Goal: Task Accomplishment & Management: Use online tool/utility

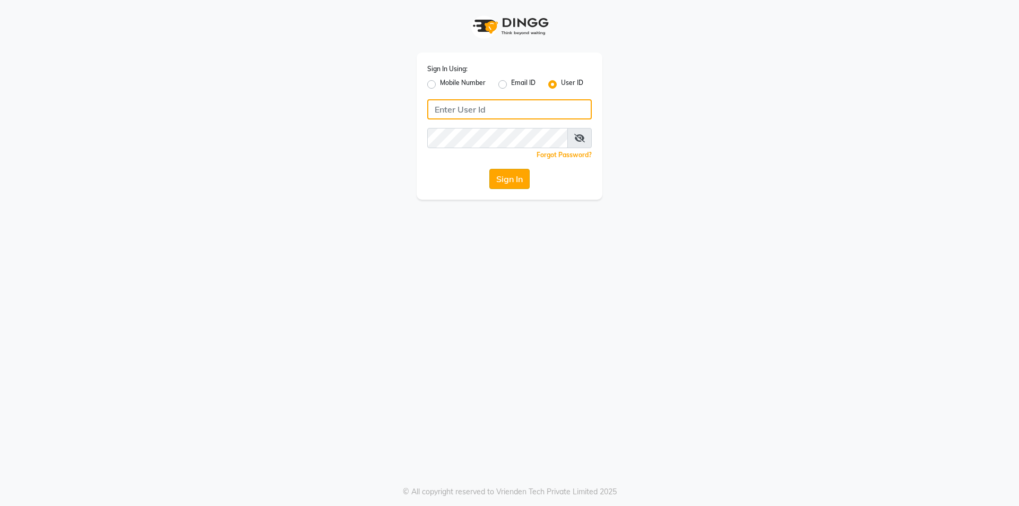
type input "e2553-01"
click at [513, 176] on button "Sign In" at bounding box center [509, 179] width 40 height 20
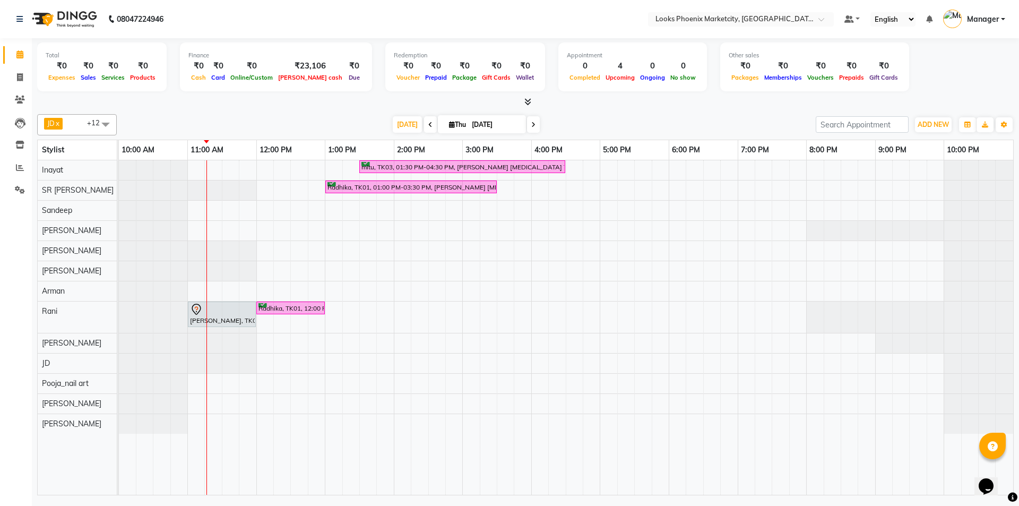
click at [534, 120] on span at bounding box center [533, 124] width 13 height 16
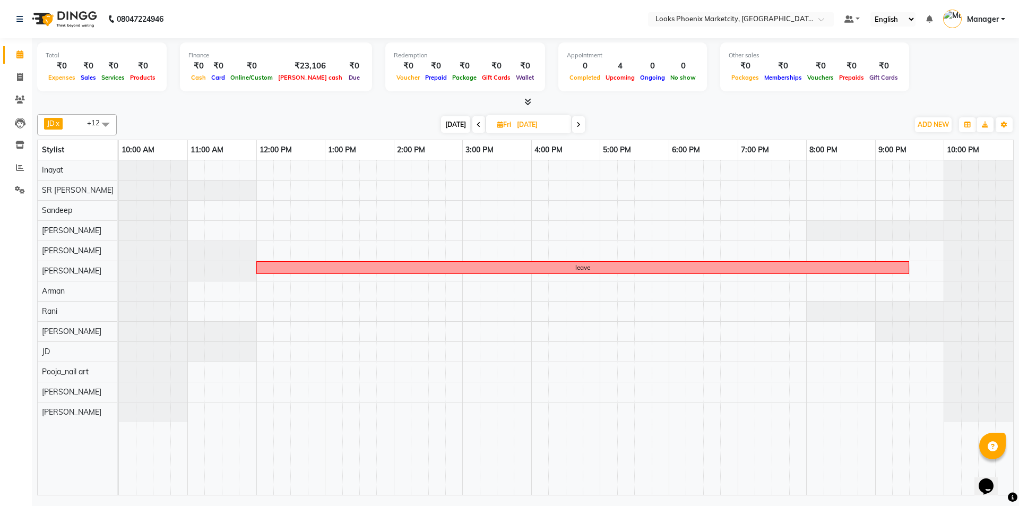
click at [581, 125] on span at bounding box center [578, 124] width 13 height 16
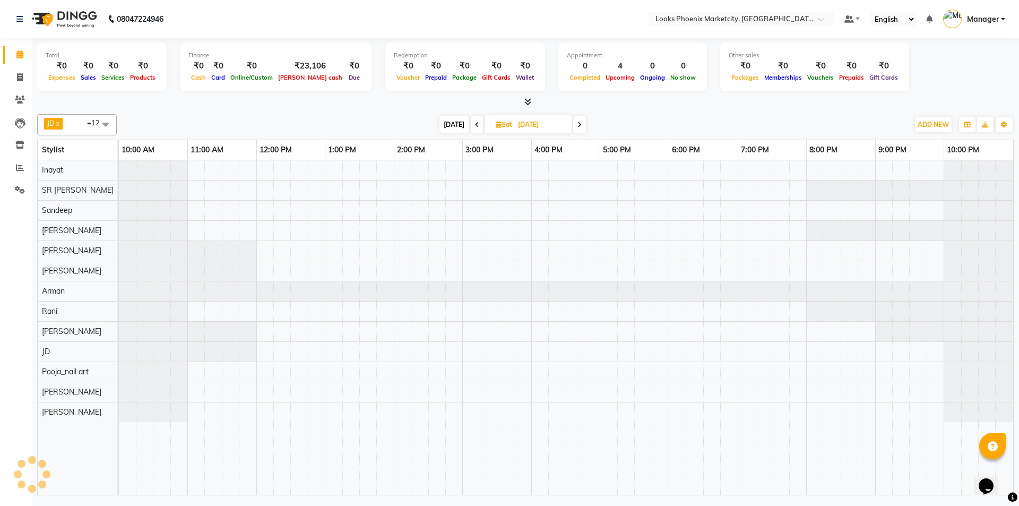
click at [581, 125] on span at bounding box center [579, 124] width 13 height 16
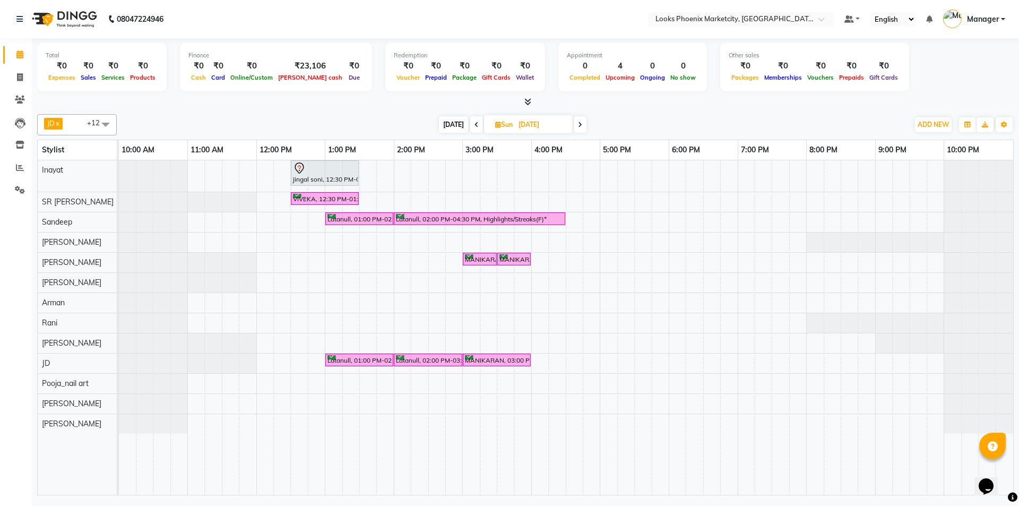
click at [455, 118] on span "[DATE]" at bounding box center [453, 124] width 29 height 16
type input "[DATE]"
